Goal: Find specific page/section: Find specific page/section

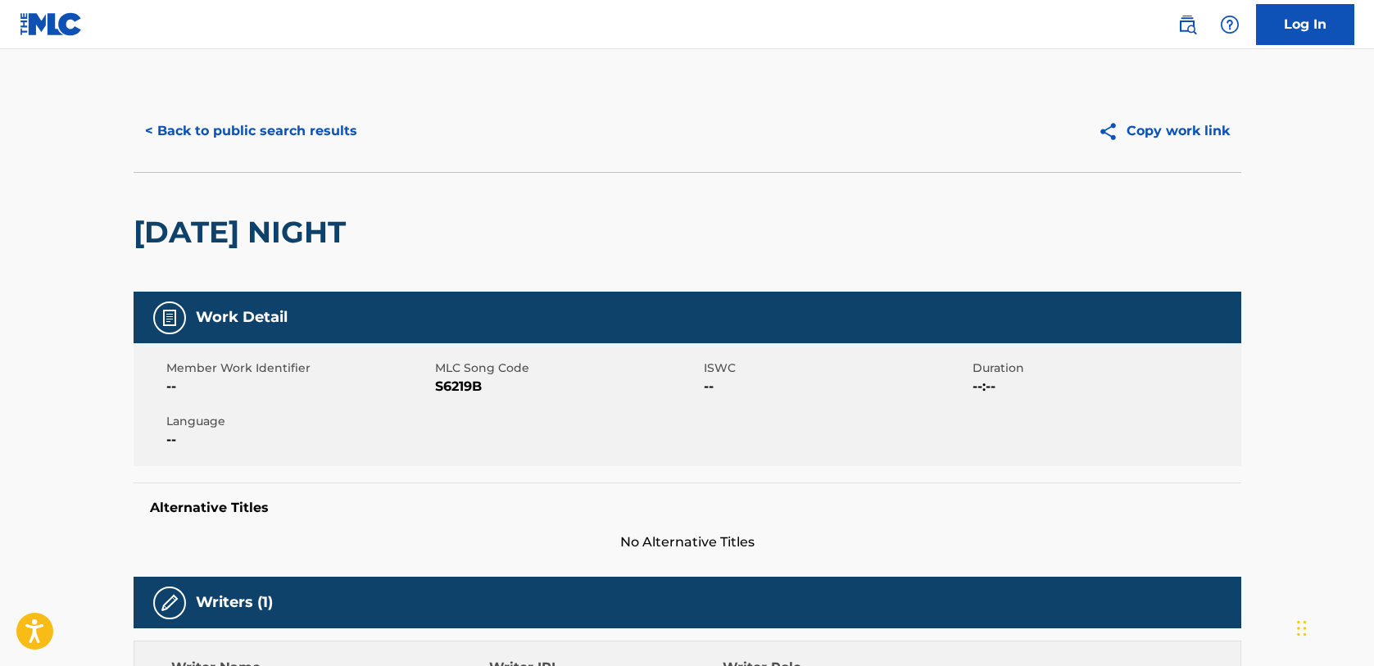
click at [304, 124] on button "< Back to public search results" at bounding box center [251, 131] width 235 height 41
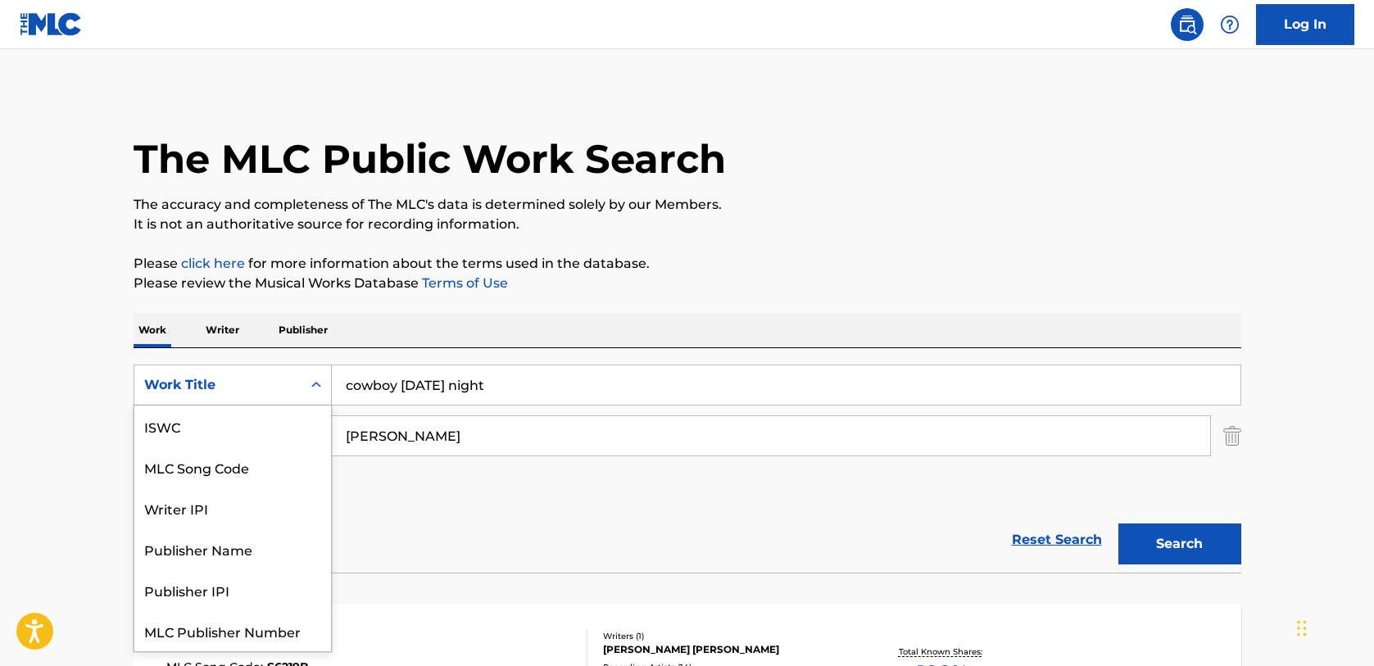
drag, startPoint x: 199, startPoint y: 384, endPoint x: 225, endPoint y: 416, distance: 41.3
click at [197, 383] on div "Work Title" at bounding box center [217, 385] width 147 height 20
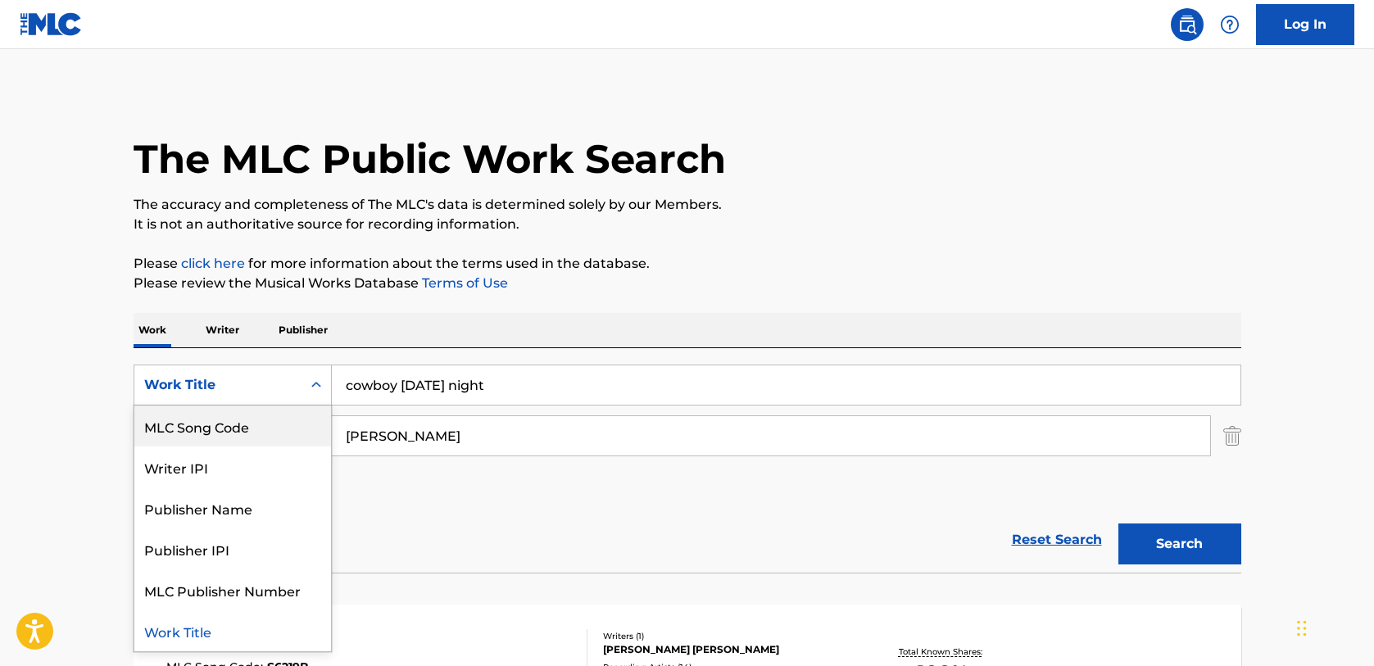
drag, startPoint x: 229, startPoint y: 431, endPoint x: 310, endPoint y: 420, distance: 82.6
click at [233, 428] on div "MLC Song Code" at bounding box center [232, 426] width 197 height 41
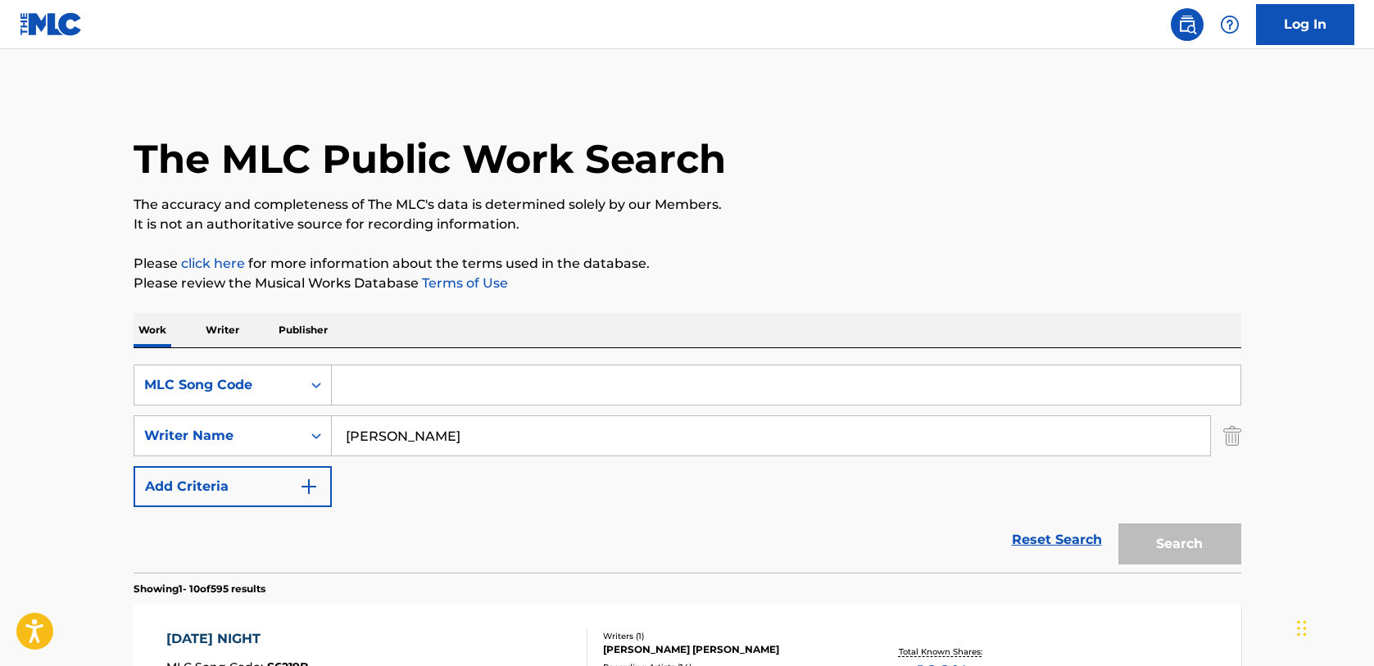
click at [458, 389] on input "Search Form" at bounding box center [786, 384] width 909 height 39
paste input "S533M2"
type input "S533M2"
click at [1228, 430] on img "Search Form" at bounding box center [1232, 435] width 18 height 41
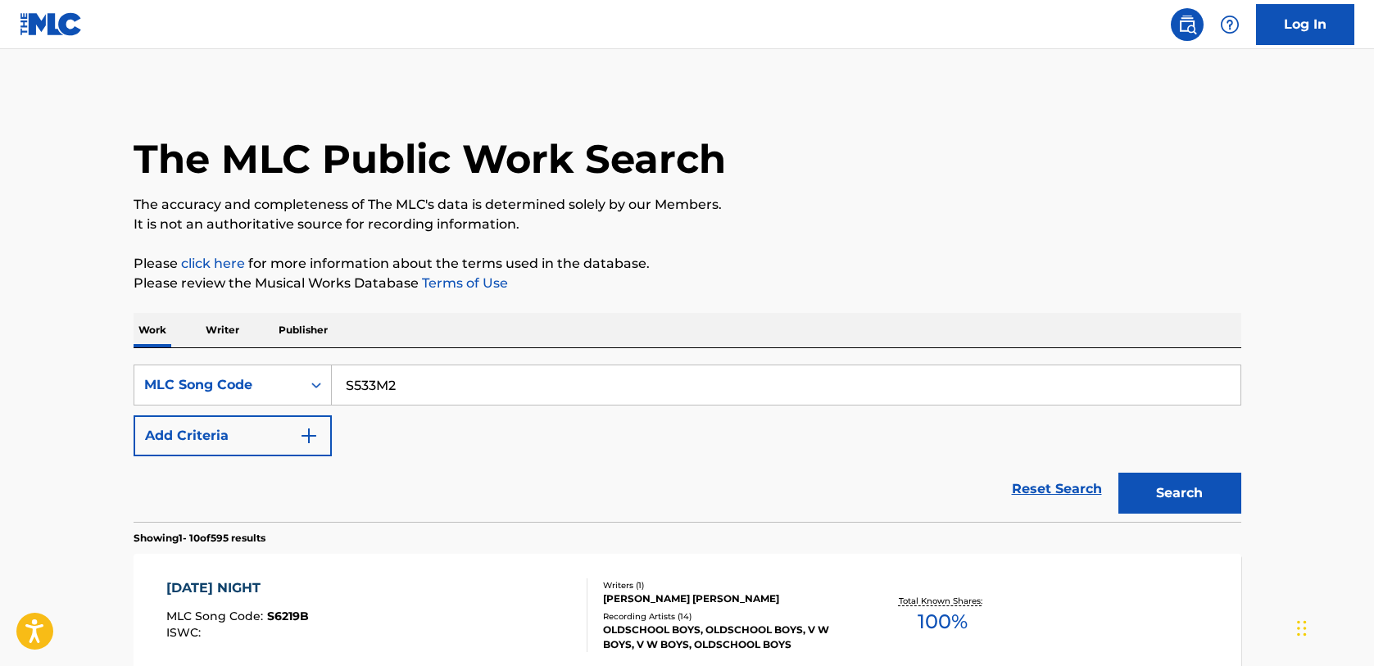
click at [1170, 494] on button "Search" at bounding box center [1179, 493] width 123 height 41
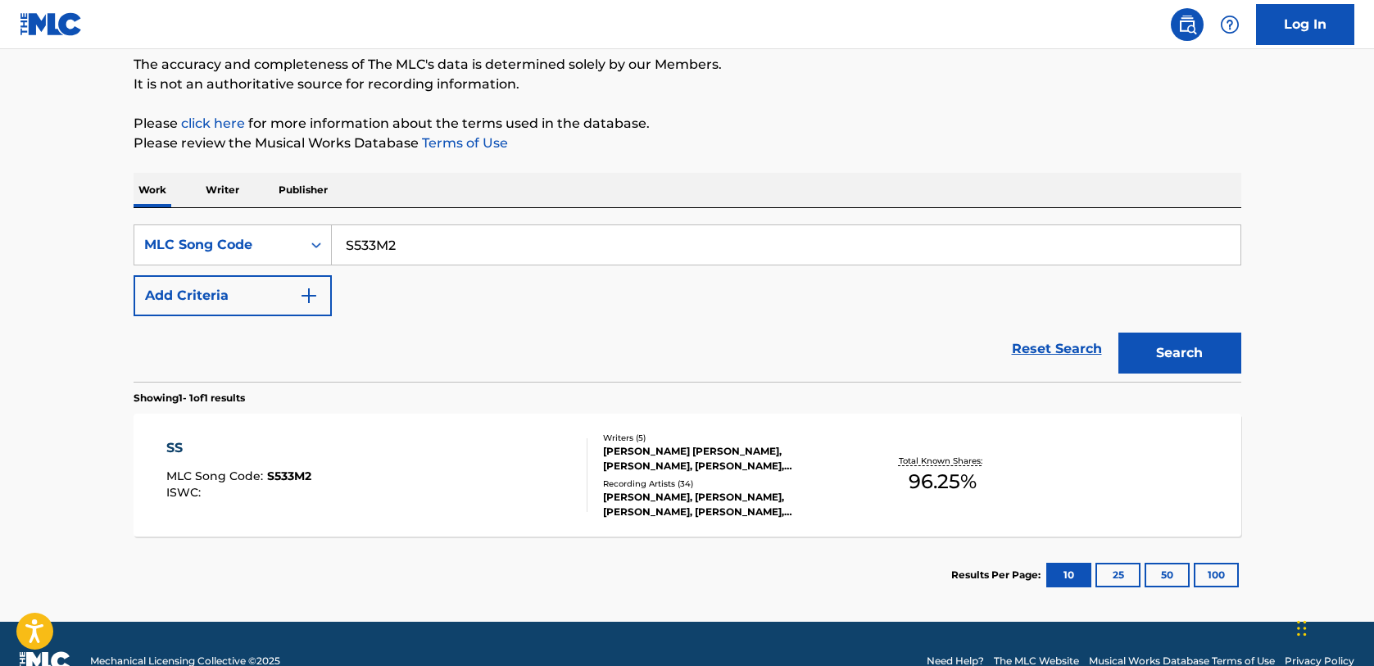
scroll to position [174, 0]
